Goal: Task Accomplishment & Management: Manage account settings

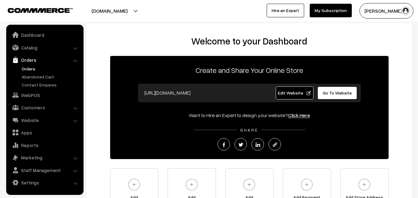
click at [30, 69] on link "Orders" at bounding box center [50, 69] width 61 height 6
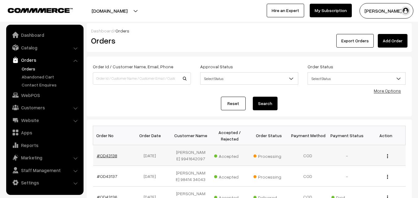
click at [109, 155] on link "#OD43138" at bounding box center [107, 155] width 20 height 5
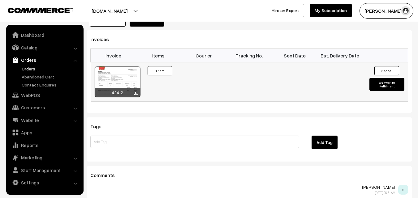
scroll to position [402, 0]
click at [128, 72] on div at bounding box center [118, 82] width 46 height 31
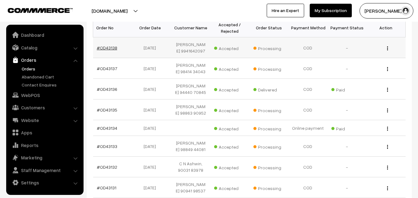
scroll to position [93, 0]
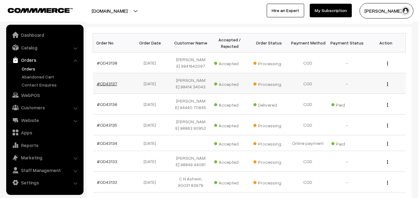
click at [107, 86] on link "#OD43137" at bounding box center [107, 83] width 20 height 5
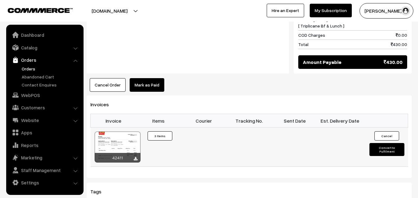
scroll to position [340, 0]
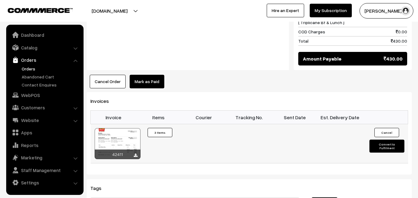
click at [124, 128] on div at bounding box center [118, 143] width 46 height 31
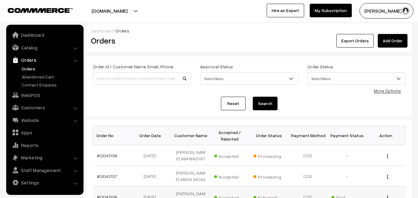
scroll to position [95, 0]
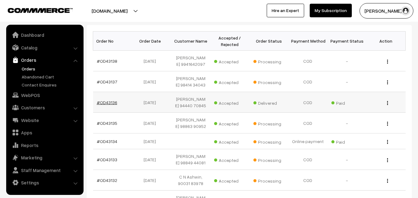
click at [112, 105] on link "#OD43136" at bounding box center [107, 102] width 20 height 5
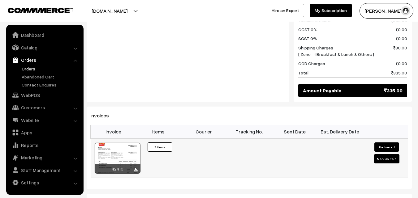
scroll to position [402, 0]
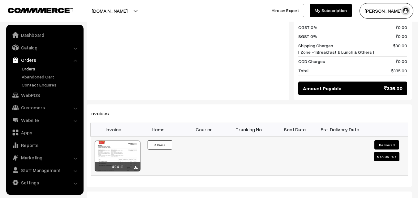
click at [134, 141] on div at bounding box center [118, 156] width 46 height 31
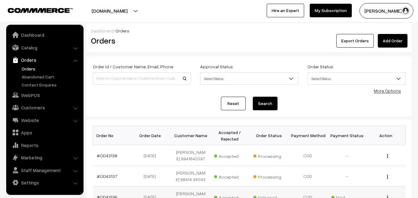
scroll to position [95, 0]
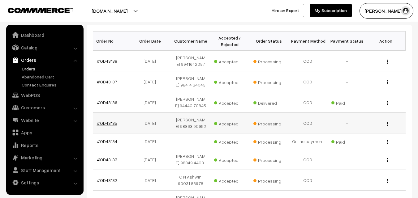
click at [104, 126] on link "#OD43135" at bounding box center [107, 123] width 20 height 5
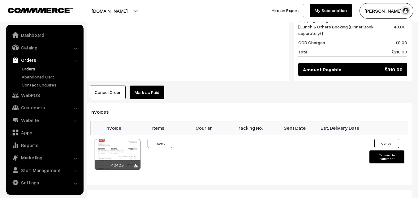
scroll to position [433, 0]
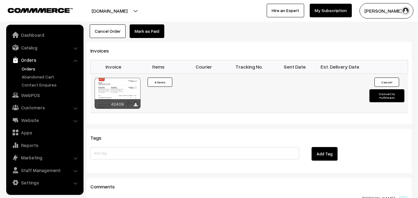
click at [133, 87] on div at bounding box center [118, 93] width 46 height 31
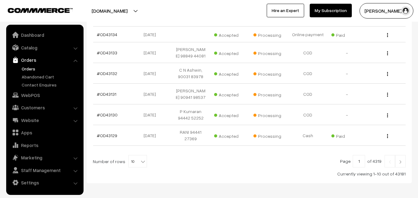
scroll to position [171, 0]
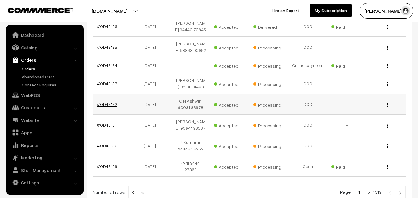
click at [110, 107] on link "#OD43132" at bounding box center [107, 104] width 20 height 5
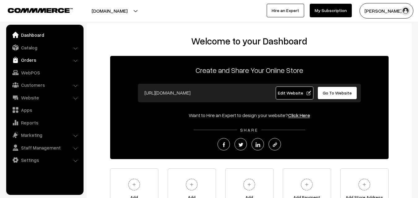
click at [29, 60] on link "Orders" at bounding box center [45, 59] width 74 height 11
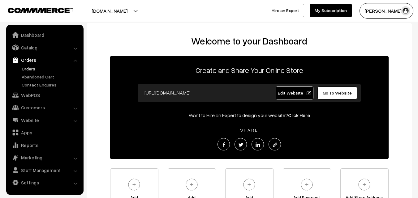
click at [31, 70] on link "Orders" at bounding box center [50, 69] width 61 height 6
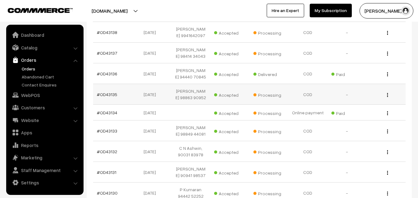
scroll to position [124, 0]
click at [113, 133] on link "#OD43133" at bounding box center [107, 130] width 20 height 5
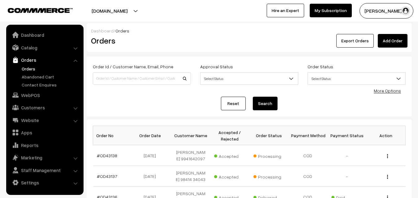
scroll to position [124, 0]
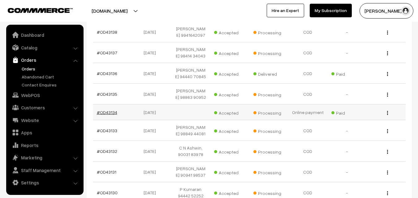
click at [110, 115] on link "#OD43134" at bounding box center [107, 112] width 20 height 5
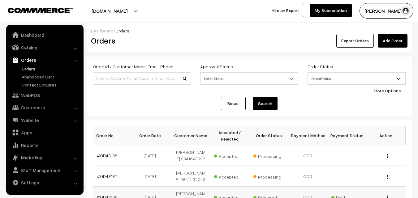
scroll to position [124, 0]
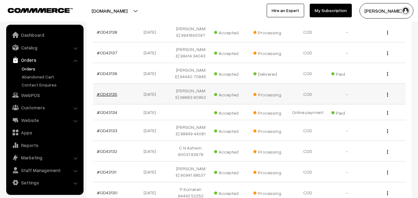
click at [106, 97] on link "#OD43135" at bounding box center [107, 94] width 20 height 5
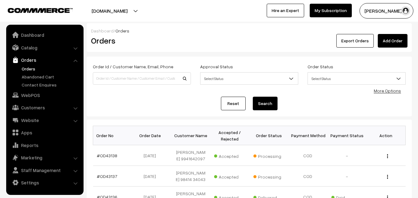
scroll to position [124, 0]
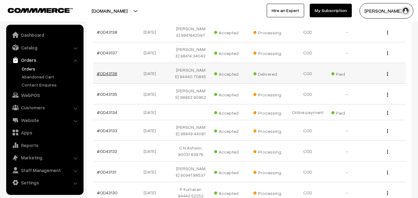
click at [109, 76] on link "#OD43136" at bounding box center [107, 73] width 20 height 5
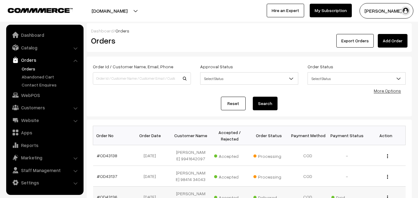
scroll to position [124, 0]
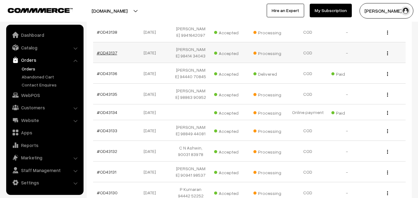
click at [108, 55] on link "#OD43137" at bounding box center [107, 52] width 20 height 5
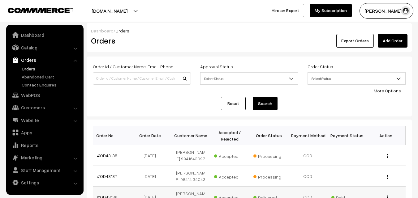
scroll to position [124, 0]
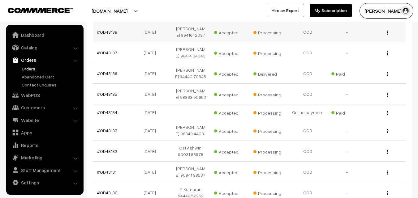
click at [107, 32] on link "#OD43138" at bounding box center [107, 31] width 20 height 5
